Goal: Task Accomplishment & Management: Complete application form

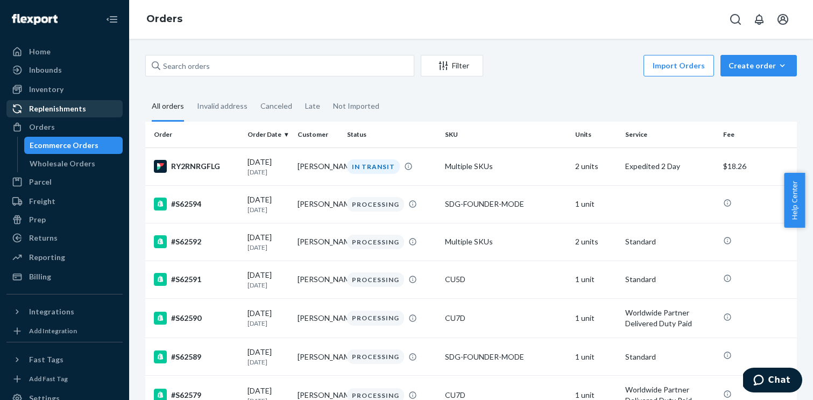
scroll to position [513, 0]
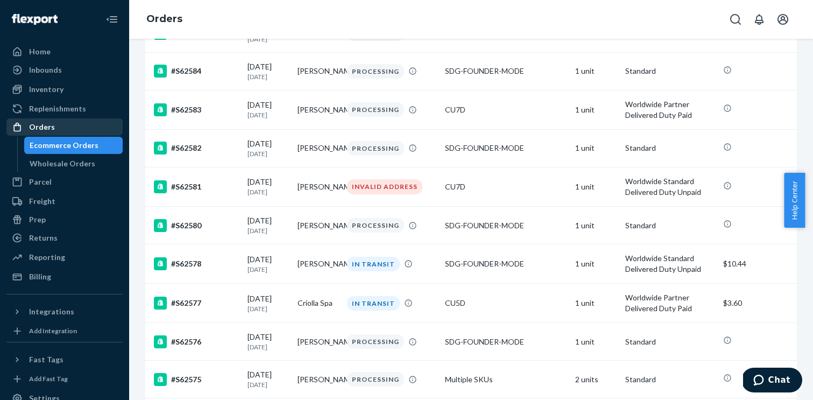
click at [59, 132] on div "Orders" at bounding box center [65, 126] width 114 height 15
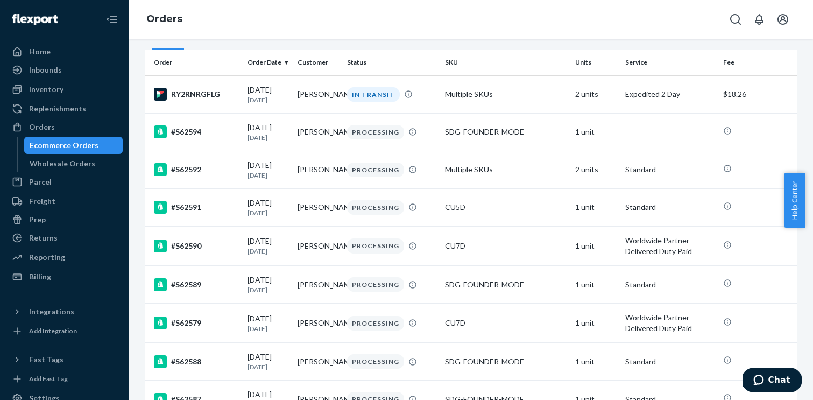
scroll to position [0, 0]
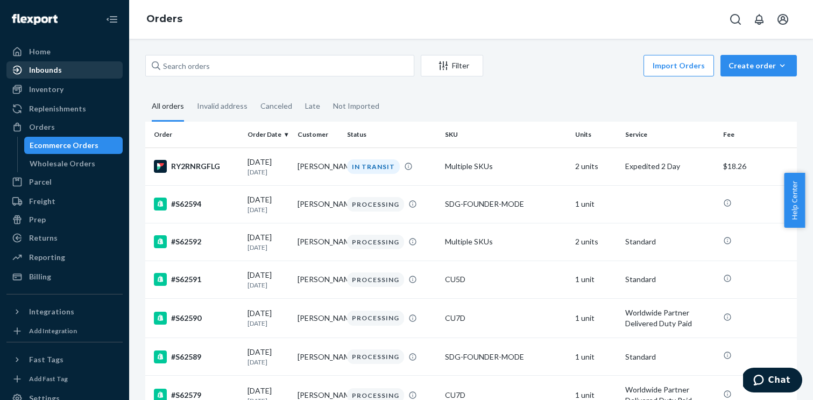
click at [52, 67] on div "Inbounds" at bounding box center [45, 70] width 33 height 11
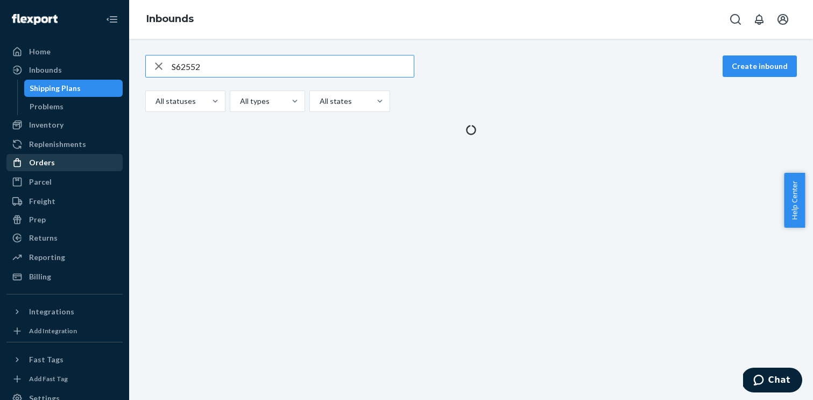
type input "S62552"
click at [58, 163] on div "Orders" at bounding box center [65, 162] width 114 height 15
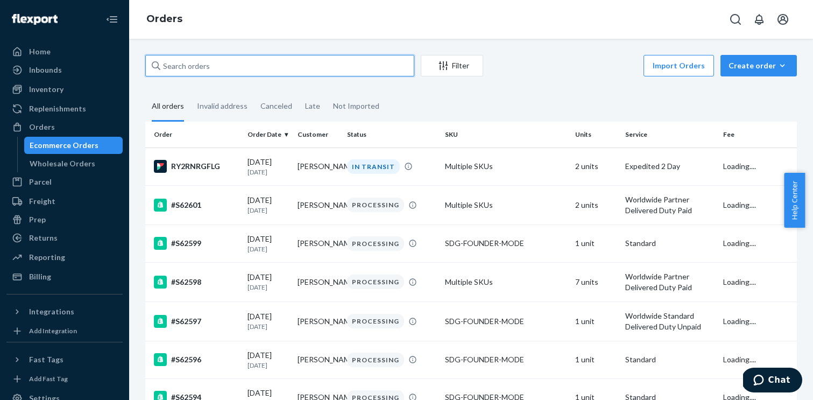
click at [225, 67] on input "text" at bounding box center [279, 66] width 269 height 22
paste input "S62552"
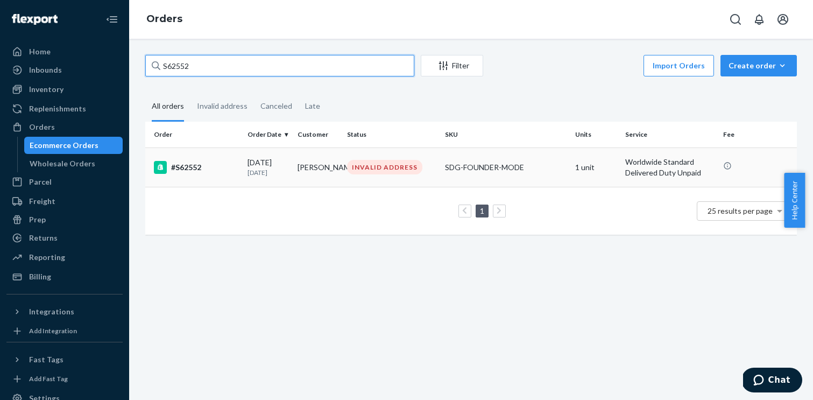
type input "S62552"
click at [183, 172] on div "#S62552" at bounding box center [196, 167] width 85 height 13
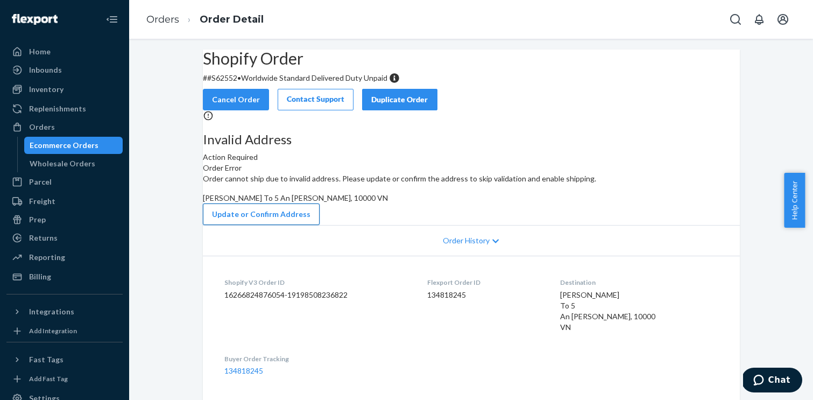
click at [319, 225] on button "Update or Confirm Address" at bounding box center [261, 214] width 117 height 22
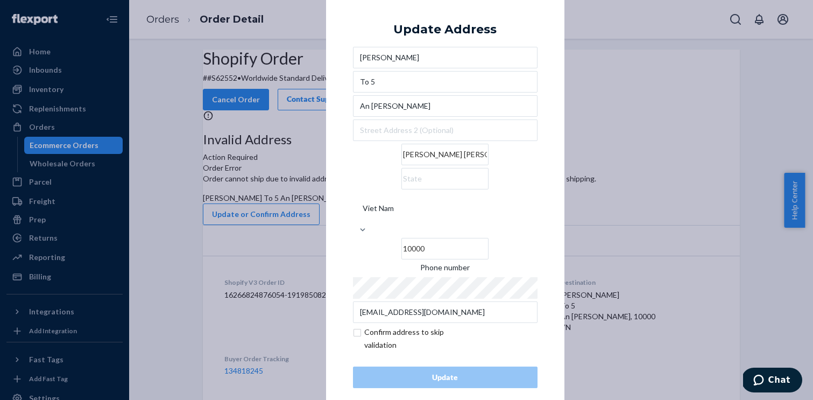
click at [407, 68] on input "[PERSON_NAME]" at bounding box center [445, 58] width 184 height 22
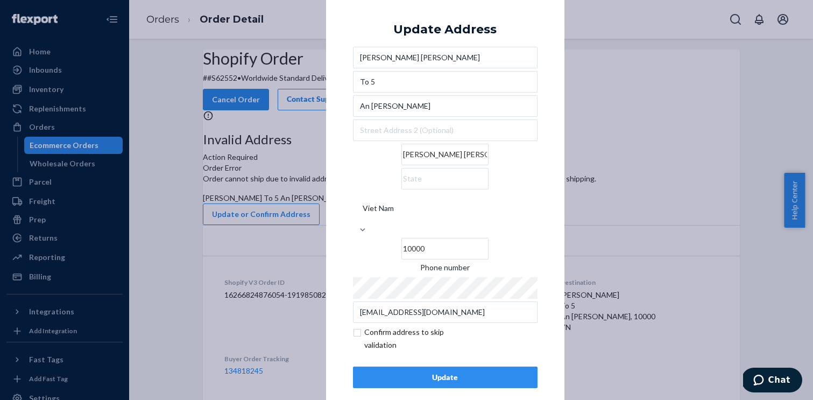
type input "[PERSON_NAME] [PERSON_NAME]"
click at [402, 92] on input "To 5" at bounding box center [445, 82] width 184 height 22
paste input "Group 5 An [PERSON_NAME]"
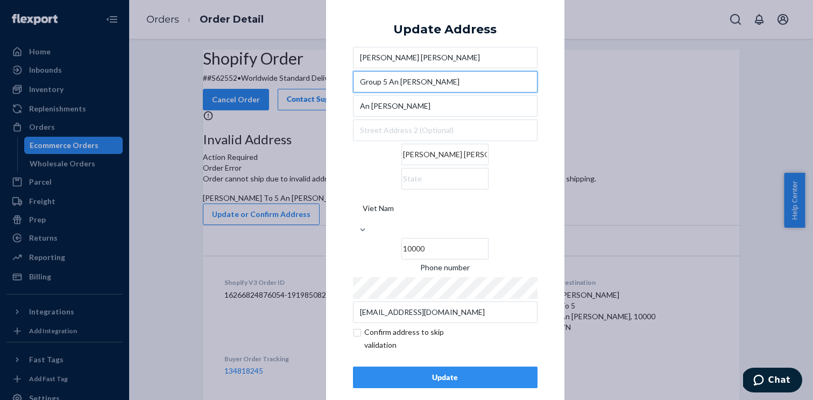
type input "Group 5 An [PERSON_NAME]"
click at [408, 165] on input "[PERSON_NAME] [PERSON_NAME]" at bounding box center [444, 155] width 87 height 22
click at [0, 399] on com-1password-button at bounding box center [0, 400] width 0 height 0
click at [401, 165] on input "[PERSON_NAME] [PERSON_NAME]" at bounding box center [444, 155] width 87 height 22
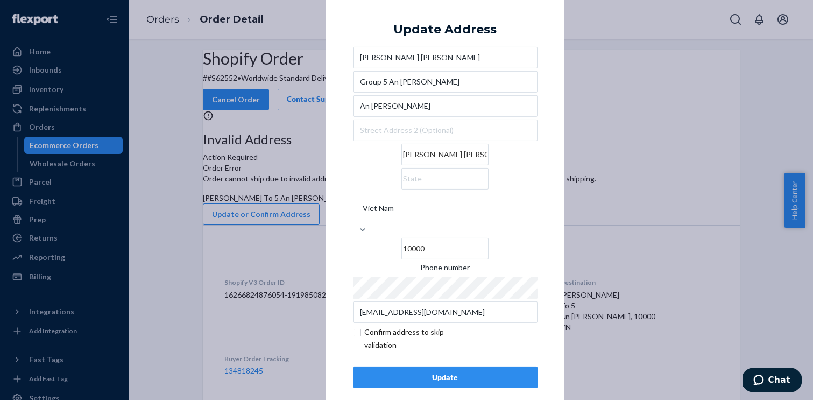
click at [401, 165] on input "[PERSON_NAME] [PERSON_NAME]" at bounding box center [444, 155] width 87 height 22
click at [481, 189] on input "text" at bounding box center [444, 179] width 87 height 22
paste input "[PERSON_NAME] [PERSON_NAME]"
type input "[PERSON_NAME] [PERSON_NAME]"
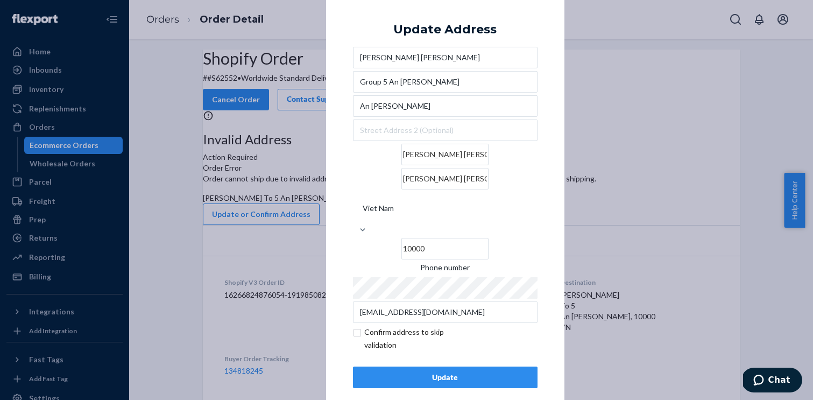
click at [479, 238] on input "10000" at bounding box center [444, 249] width 87 height 22
paste input "23"
type input "230000"
click at [359, 325] on input "checkbox" at bounding box center [415, 338] width 125 height 26
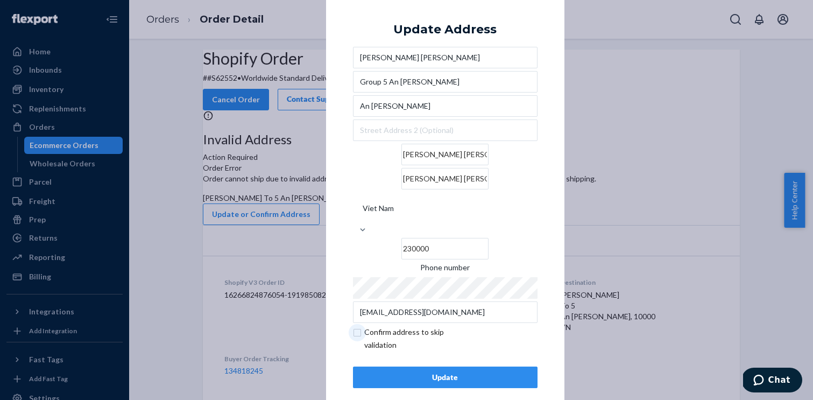
checkbox input "true"
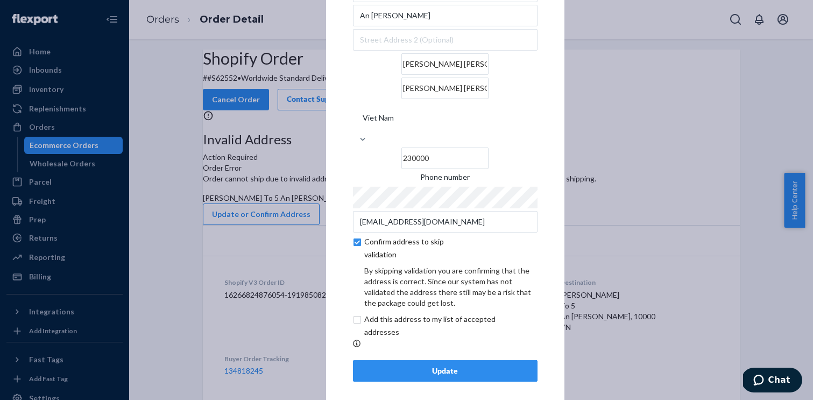
scroll to position [48, 0]
click at [437, 366] on div "Update" at bounding box center [445, 371] width 166 height 11
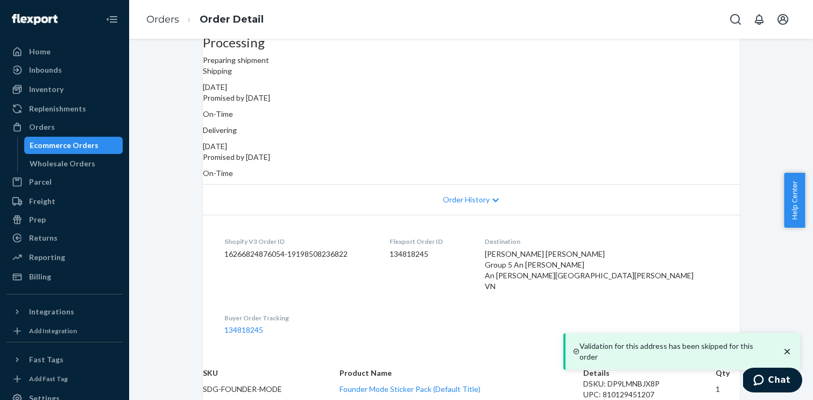
scroll to position [0, 0]
